Goal: Task Accomplishment & Management: Manage account settings

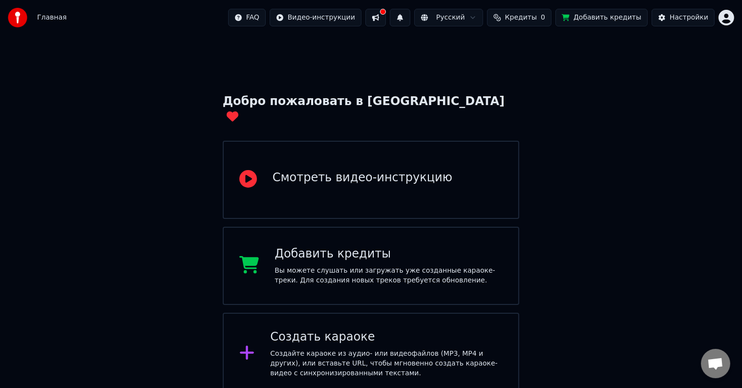
click at [445, 227] on div "Добавить кредиты Вы можете слушать или загружать уже созданные караоке-треки. Д…" at bounding box center [371, 266] width 297 height 78
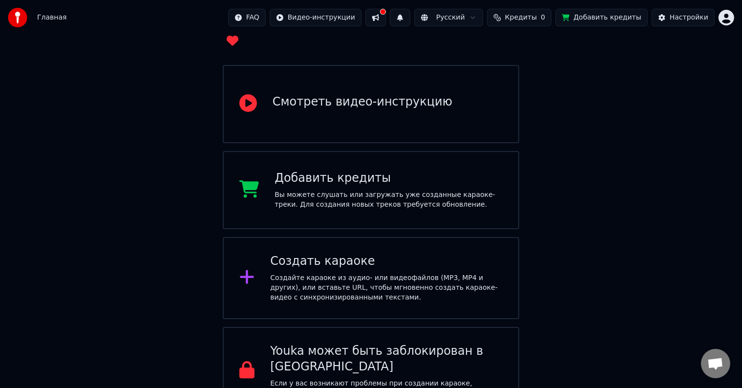
scroll to position [77, 0]
click at [393, 272] on div "Создайте караоке из аудио- или видеофайлов (MP3, MP4 и других), или вставьте UR…" at bounding box center [386, 286] width 233 height 29
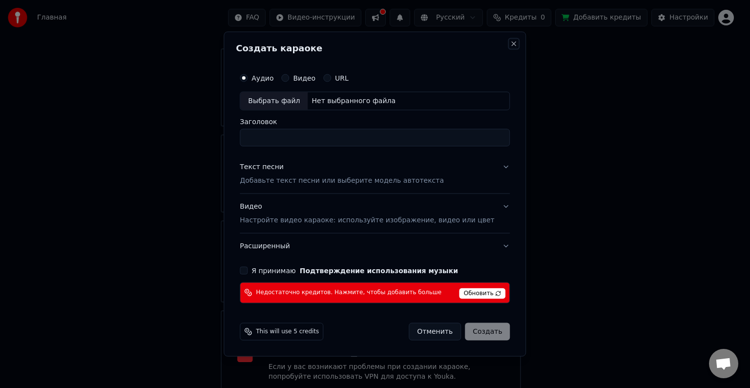
click at [511, 45] on button "Close" at bounding box center [515, 44] width 8 height 8
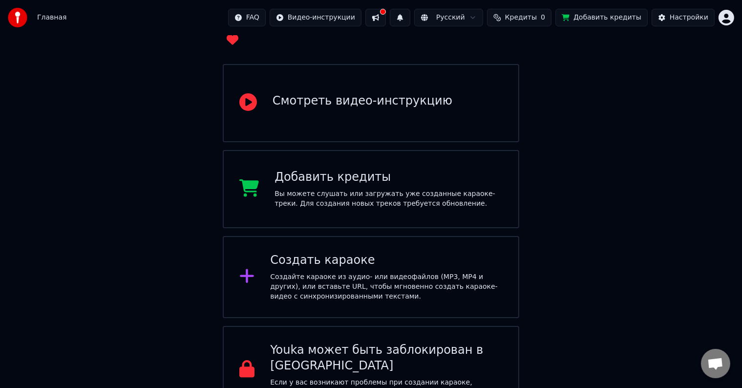
click at [47, 14] on span "Главная" at bounding box center [51, 18] width 29 height 10
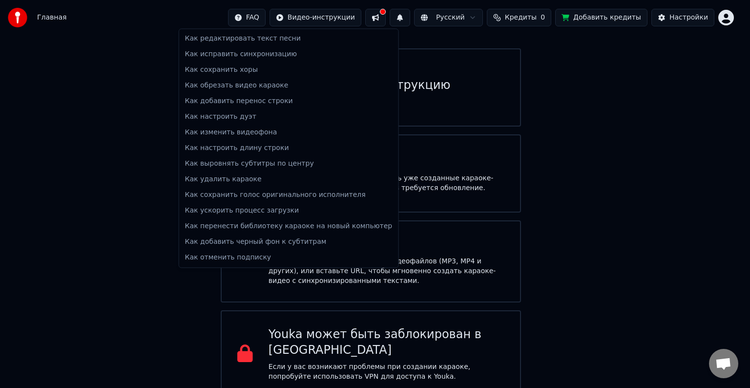
click at [281, 18] on html "Главная FAQ Видео-инструкции Русский Кредиты 0 Добавить кредиты Настройки Добро…" at bounding box center [375, 160] width 750 height 475
click at [281, 20] on html "Главная FAQ Видео-инструкции Русский Кредиты 0 Добавить кредиты Настройки Добро…" at bounding box center [375, 160] width 750 height 475
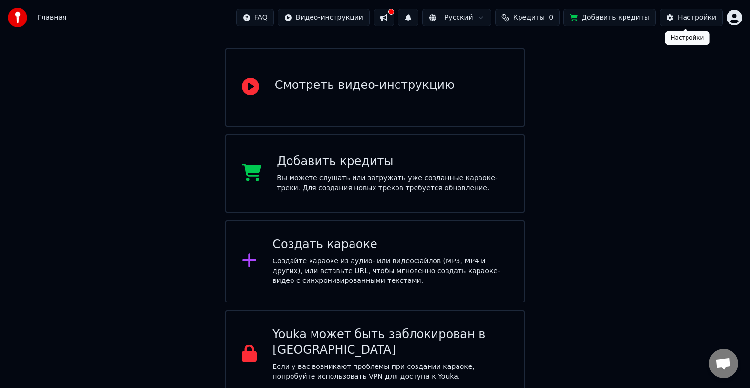
click at [725, 14] on html "Главная FAQ Видео-инструкции Русский Кредиты 0 Добавить кредиты Настройки Добро…" at bounding box center [375, 160] width 750 height 475
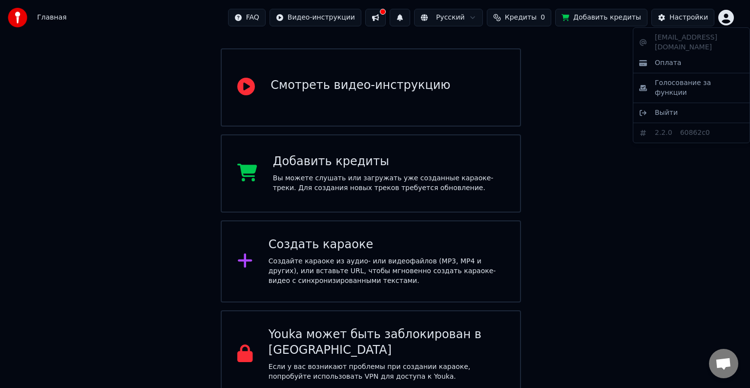
click at [725, 14] on html "Главная FAQ Видео-инструкции Русский Кредиты 0 Добавить кредиты Настройки Добро…" at bounding box center [375, 160] width 750 height 475
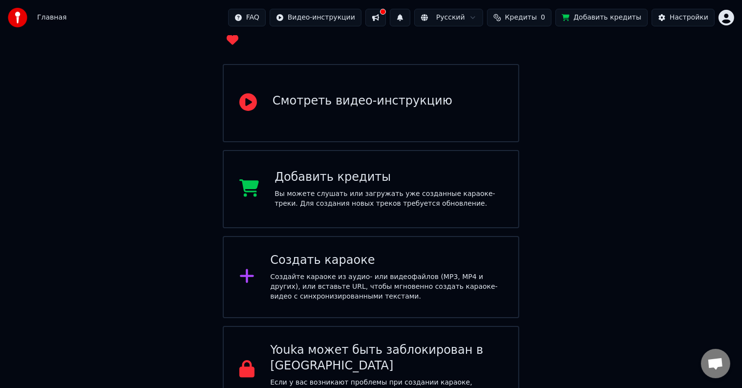
click at [528, 17] on span "Кредиты" at bounding box center [521, 18] width 32 height 10
click at [544, 49] on th "Срок действия (дней)" at bounding box center [575, 47] width 86 height 20
click at [540, 78] on button "Обновить" at bounding box center [532, 73] width 59 height 18
click at [538, 77] on button "Обновить" at bounding box center [532, 73] width 59 height 18
click at [575, 159] on div "Добро пожаловать в Youka Смотреть видео-инструкцию Добавить кредиты Вы можете с…" at bounding box center [371, 185] width 742 height 455
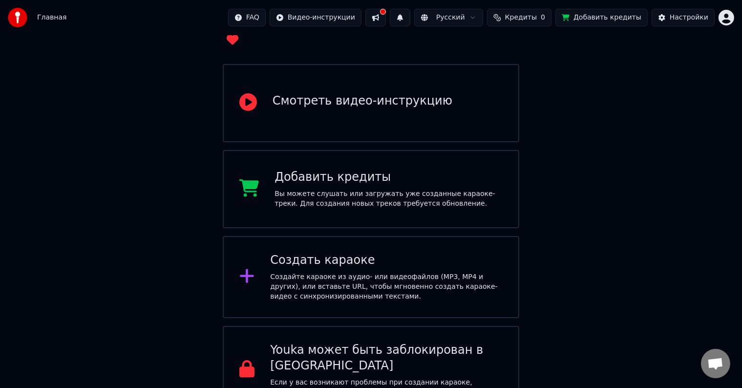
click at [410, 15] on button at bounding box center [400, 18] width 21 height 18
click at [386, 19] on button at bounding box center [375, 18] width 21 height 18
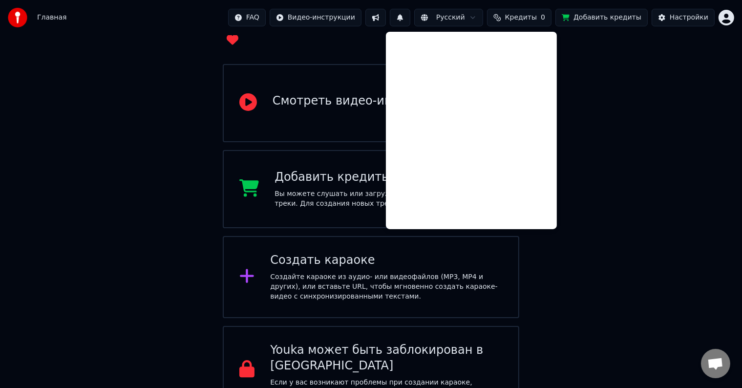
click at [386, 19] on button at bounding box center [375, 18] width 21 height 18
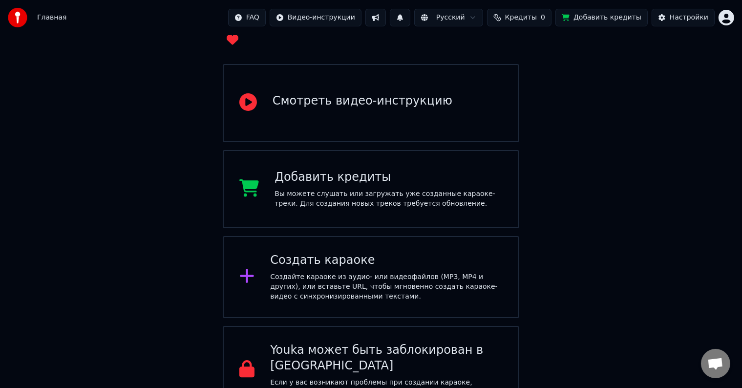
click at [496, 272] on div "Создайте караоке из аудио- или видеофайлов (MP3, MP4 и других), или вставьте UR…" at bounding box center [386, 286] width 233 height 29
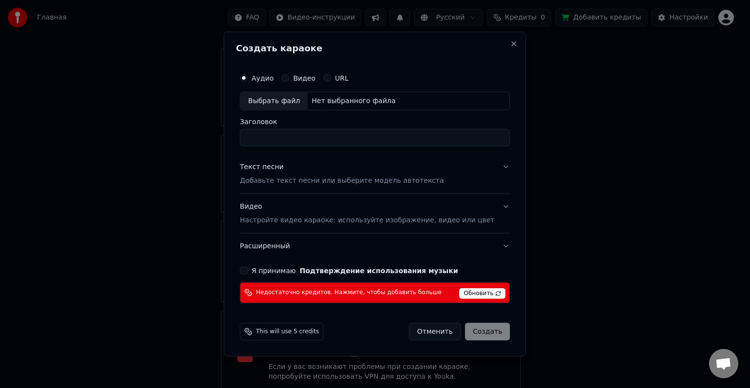
click at [475, 294] on span "Обновить" at bounding box center [483, 293] width 46 height 11
click at [429, 333] on button "Отменить" at bounding box center [435, 331] width 52 height 18
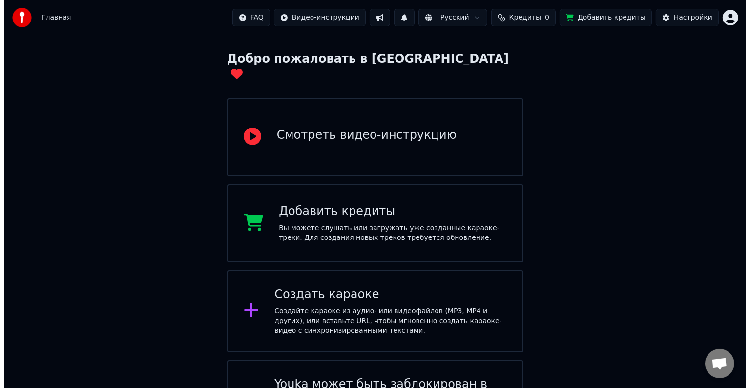
scroll to position [0, 0]
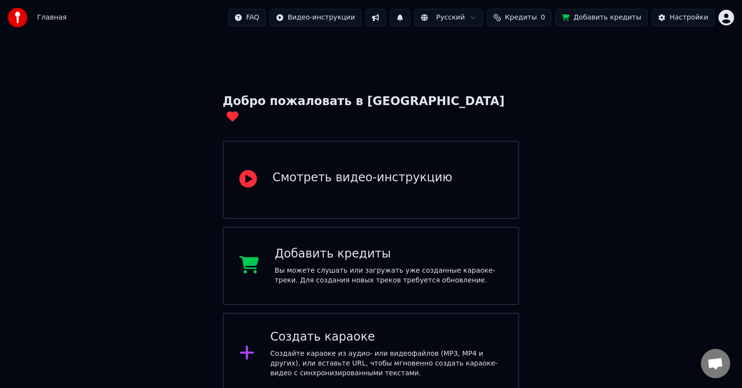
click at [475, 15] on html "Главная FAQ Видео-инструкции Русский Кредиты 0 Добавить кредиты Настройки Добро…" at bounding box center [371, 245] width 742 height 491
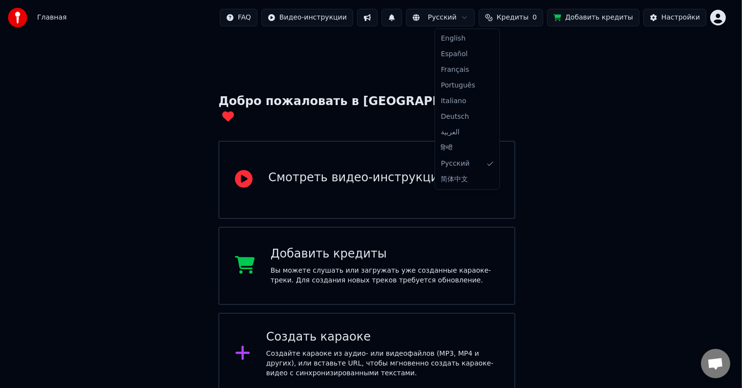
click at [475, 15] on html "Главная FAQ Видео-инструкции Русский Кредиты 0 Добавить кредиты Настройки Добро…" at bounding box center [371, 245] width 742 height 491
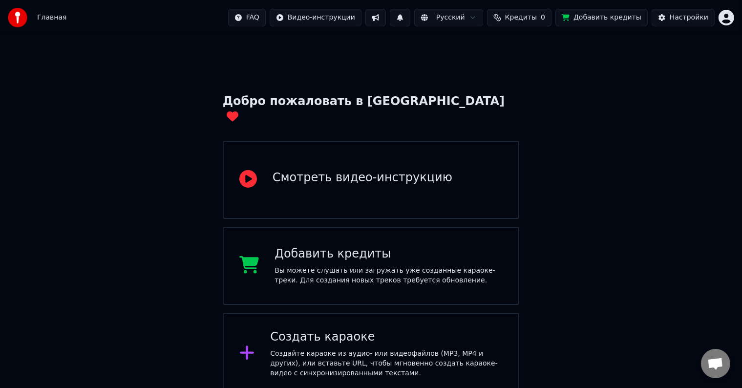
click at [731, 18] on html "Главная FAQ Видео-инструкции Русский Кредиты 0 Добавить кредиты Настройки Добро…" at bounding box center [371, 245] width 742 height 491
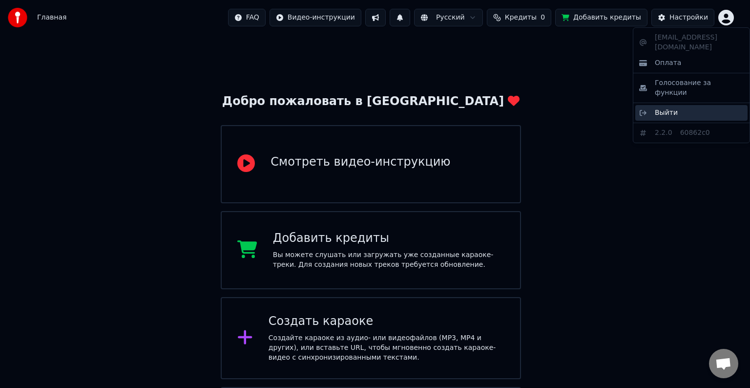
click at [664, 108] on span "Выйти" at bounding box center [666, 113] width 23 height 10
